Goal: Navigation & Orientation: Understand site structure

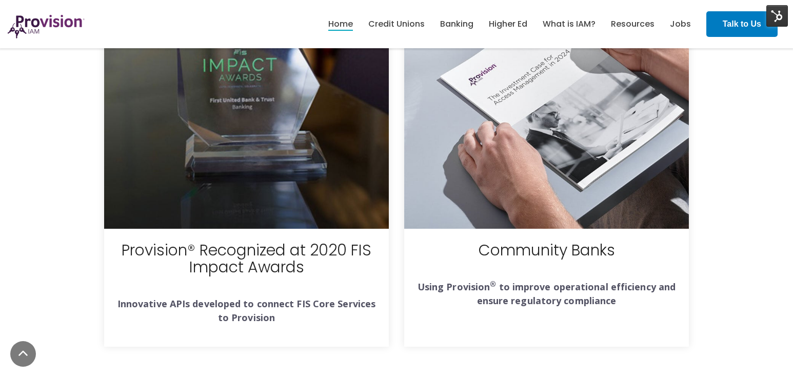
scroll to position [3678, 0]
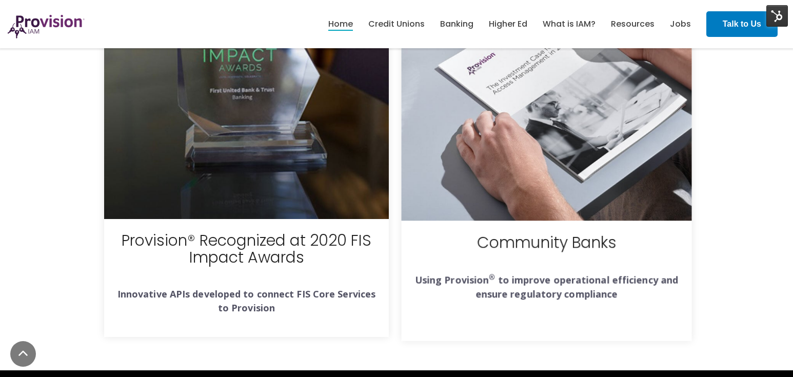
click at [512, 173] on img at bounding box center [546, 75] width 290 height 290
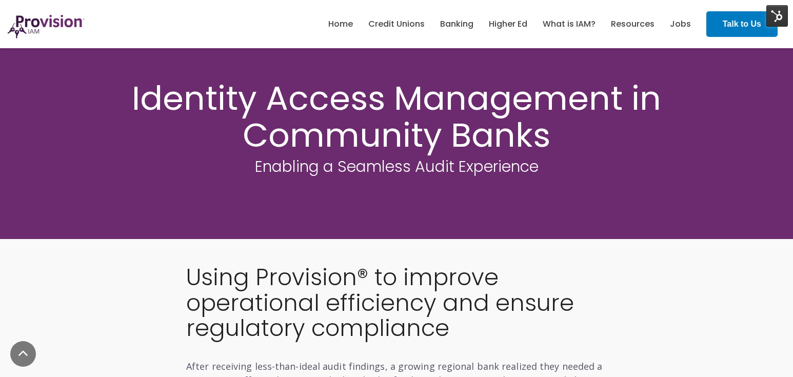
scroll to position [177, 0]
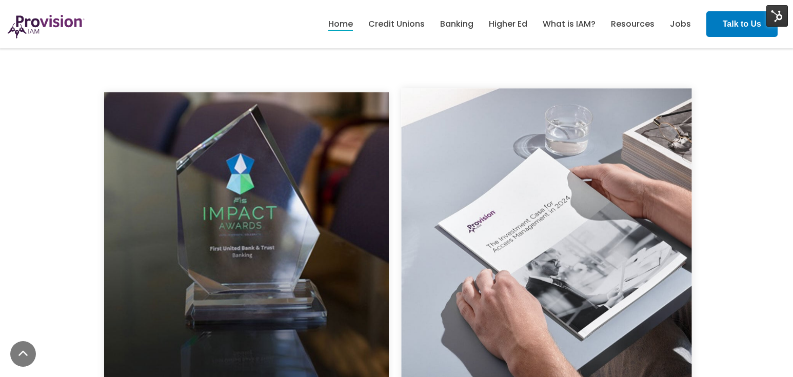
scroll to position [3600, 0]
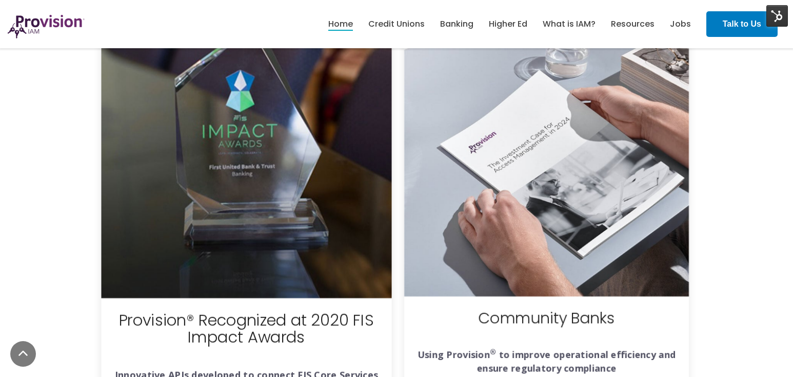
click at [299, 148] on img at bounding box center [246, 153] width 290 height 290
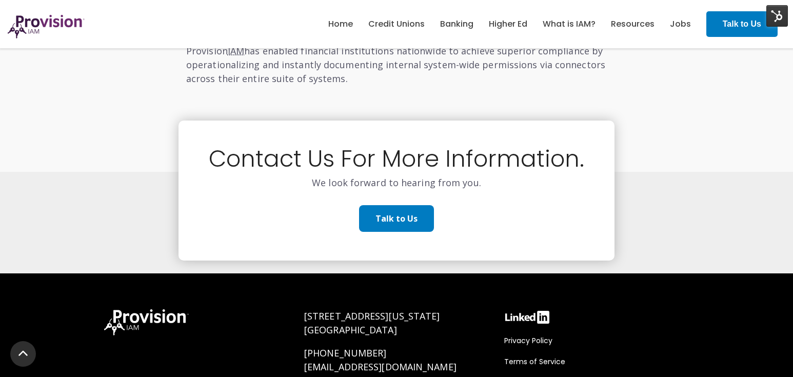
scroll to position [1223, 0]
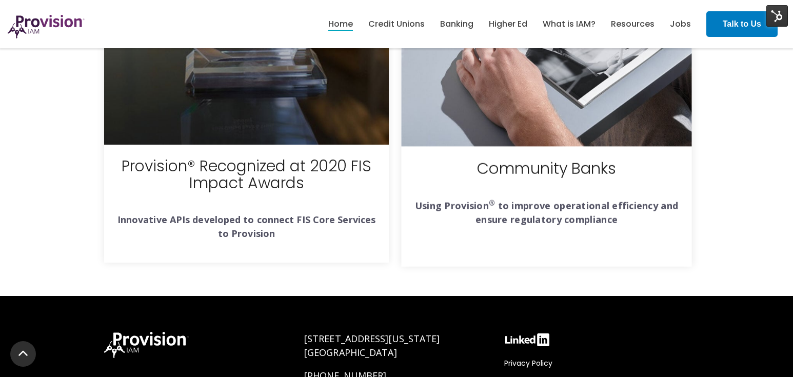
scroll to position [3849, 0]
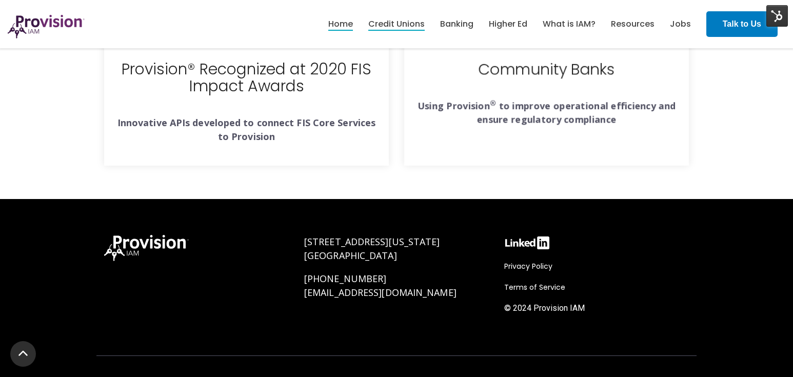
click at [399, 29] on li "Credit Unions" at bounding box center [396, 23] width 56 height 17
click at [719, 28] on link "Talk to Us" at bounding box center [741, 24] width 71 height 26
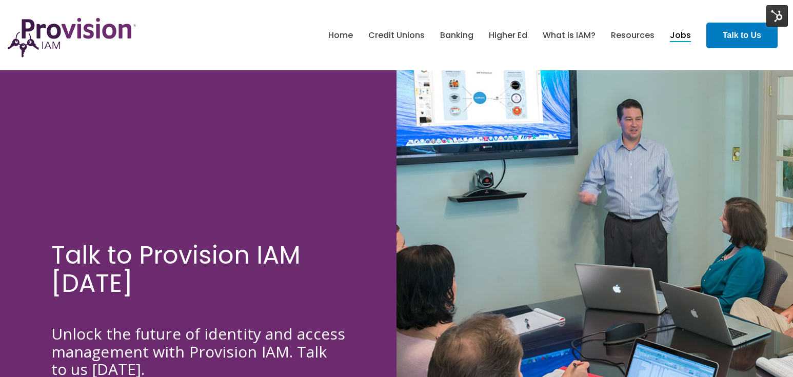
click at [686, 35] on link "Jobs" at bounding box center [680, 35] width 21 height 17
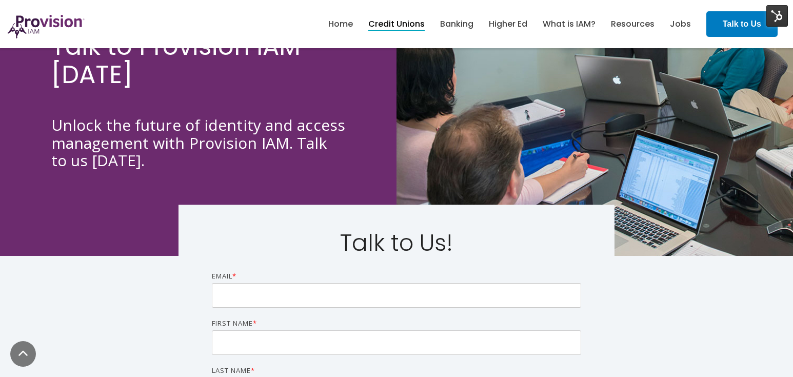
click at [410, 22] on link "Credit Unions" at bounding box center [396, 23] width 56 height 17
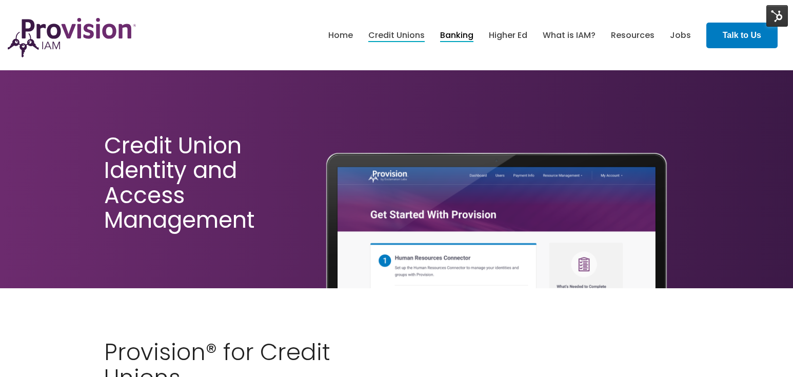
click at [458, 38] on link "Banking" at bounding box center [456, 35] width 33 height 17
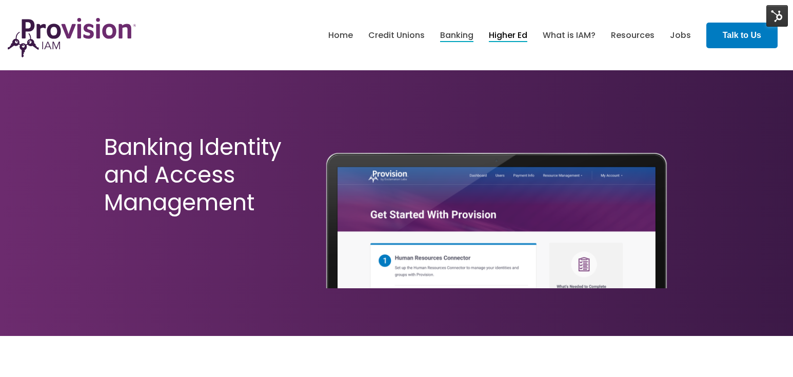
click at [519, 35] on link "Higher Ed" at bounding box center [508, 35] width 38 height 17
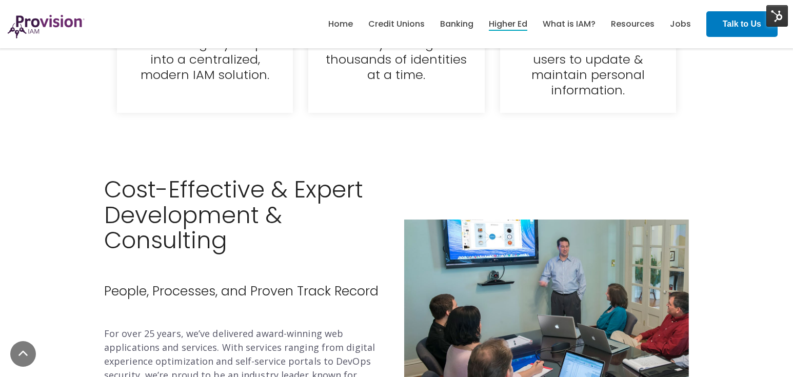
scroll to position [1835, 0]
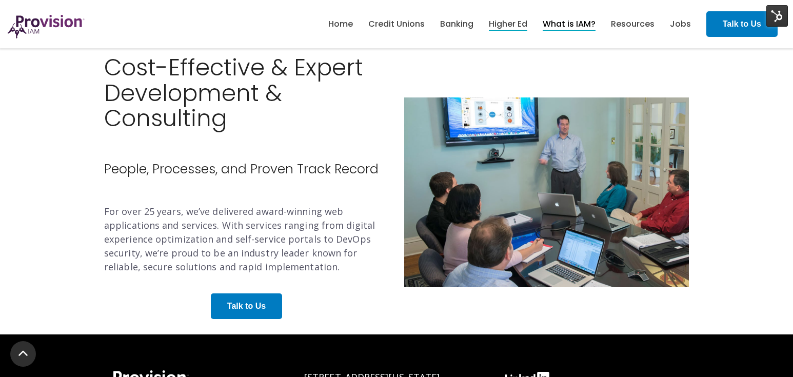
click at [571, 23] on link "What is IAM?" at bounding box center [569, 23] width 53 height 17
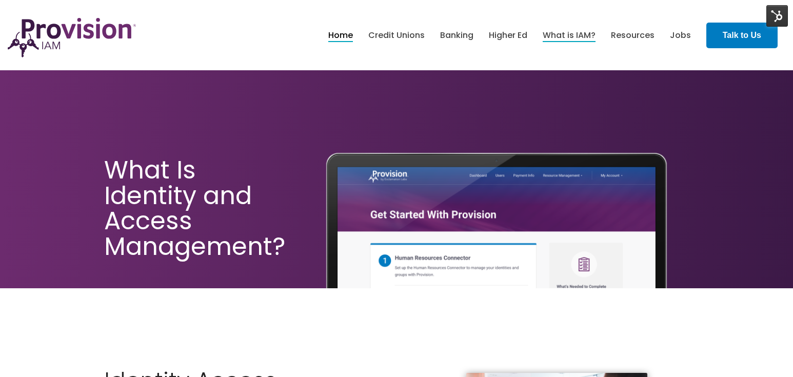
click at [343, 35] on link "Home" at bounding box center [340, 35] width 25 height 17
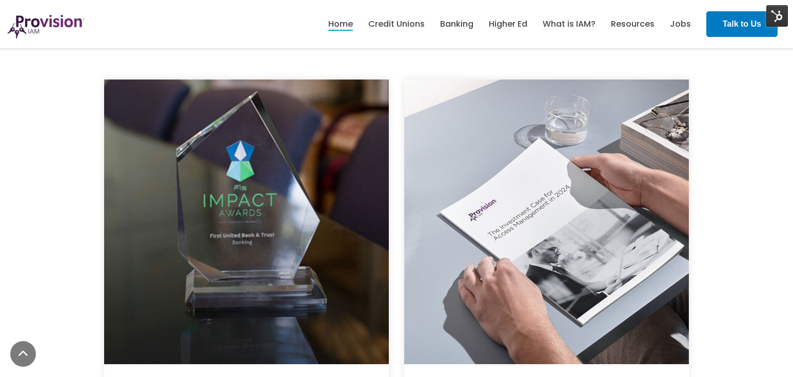
scroll to position [3749, 0]
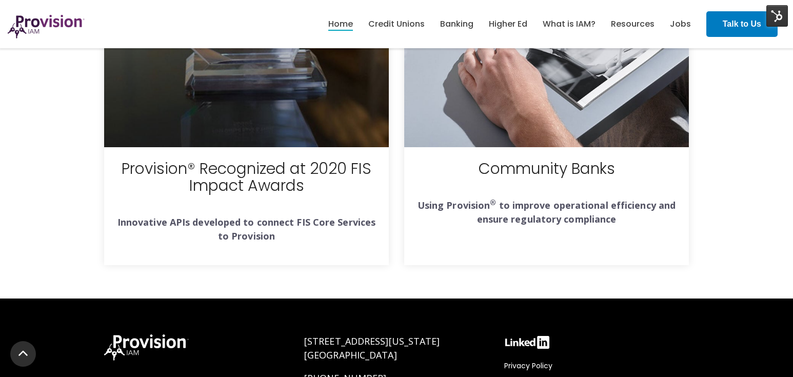
click at [62, 25] on img at bounding box center [46, 27] width 77 height 24
